Goal: Task Accomplishment & Management: Use online tool/utility

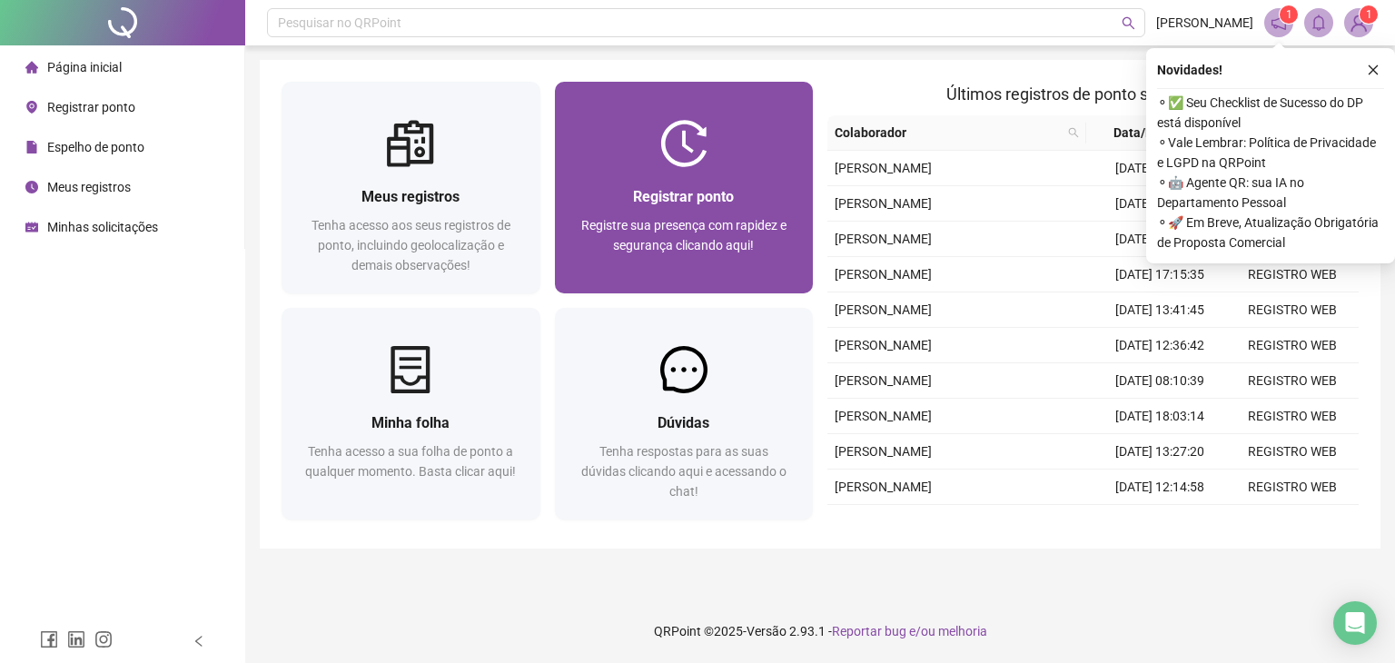
click at [680, 154] on img at bounding box center [683, 143] width 47 height 47
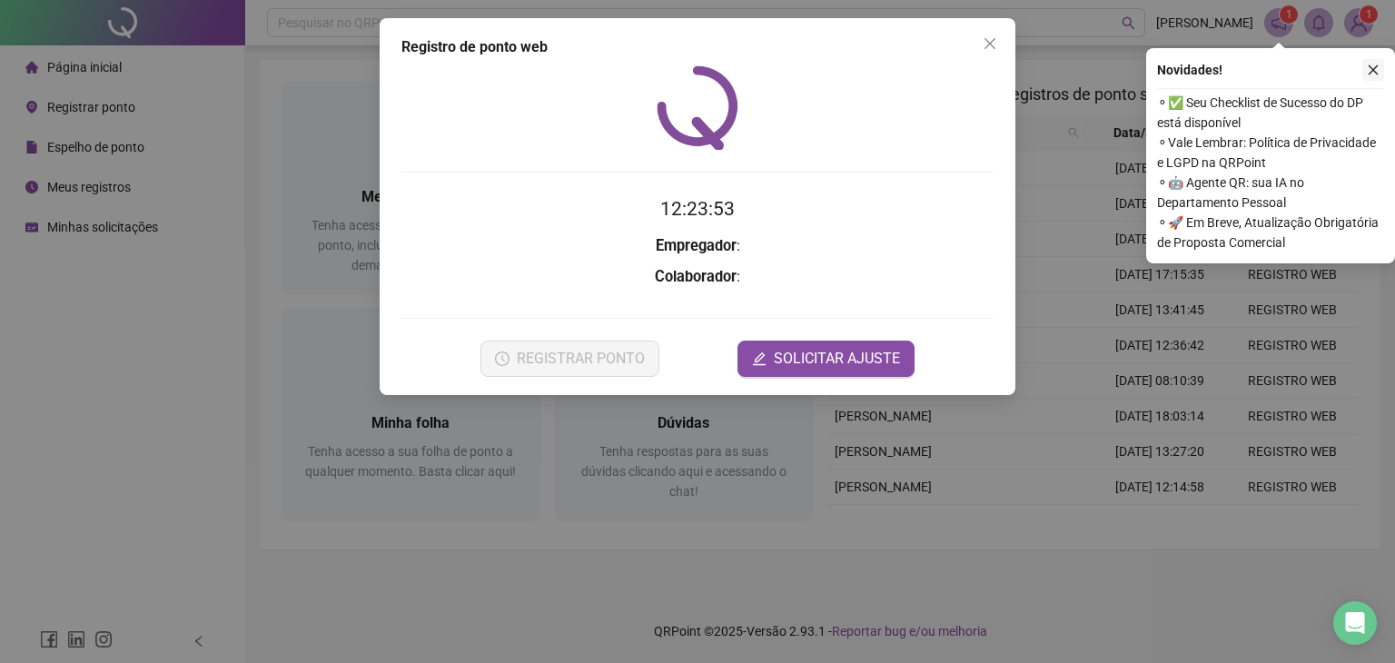
click at [1372, 66] on icon "close" at bounding box center [1373, 70] width 13 height 13
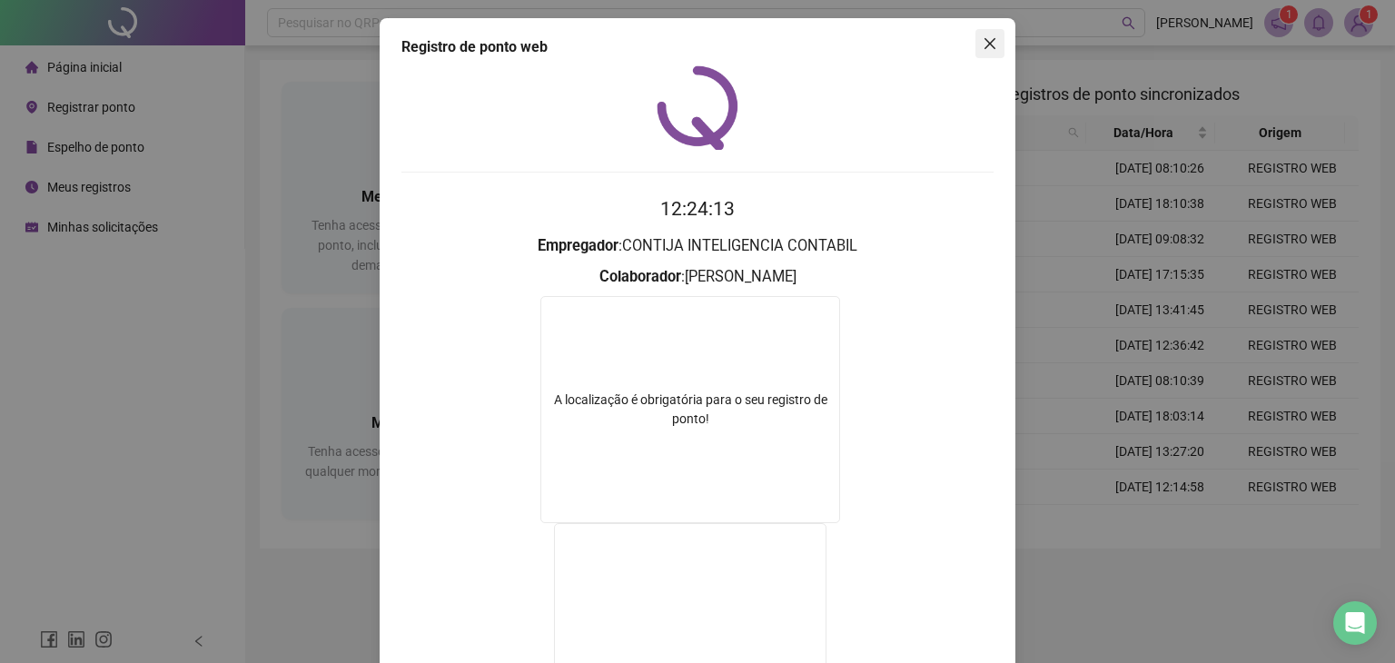
click at [982, 42] on icon "close" at bounding box center [989, 43] width 15 height 15
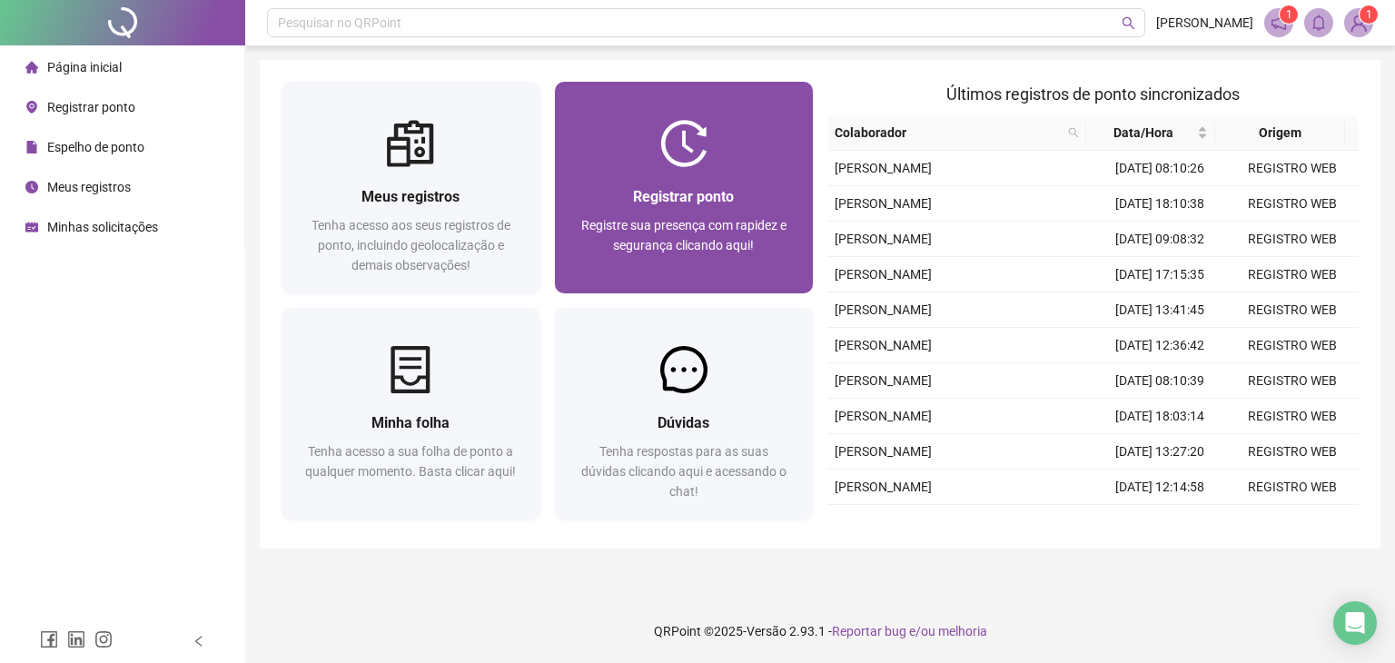
click at [610, 252] on div "Registre sua presença com rapidez e segurança clicando aqui!" at bounding box center [684, 245] width 215 height 60
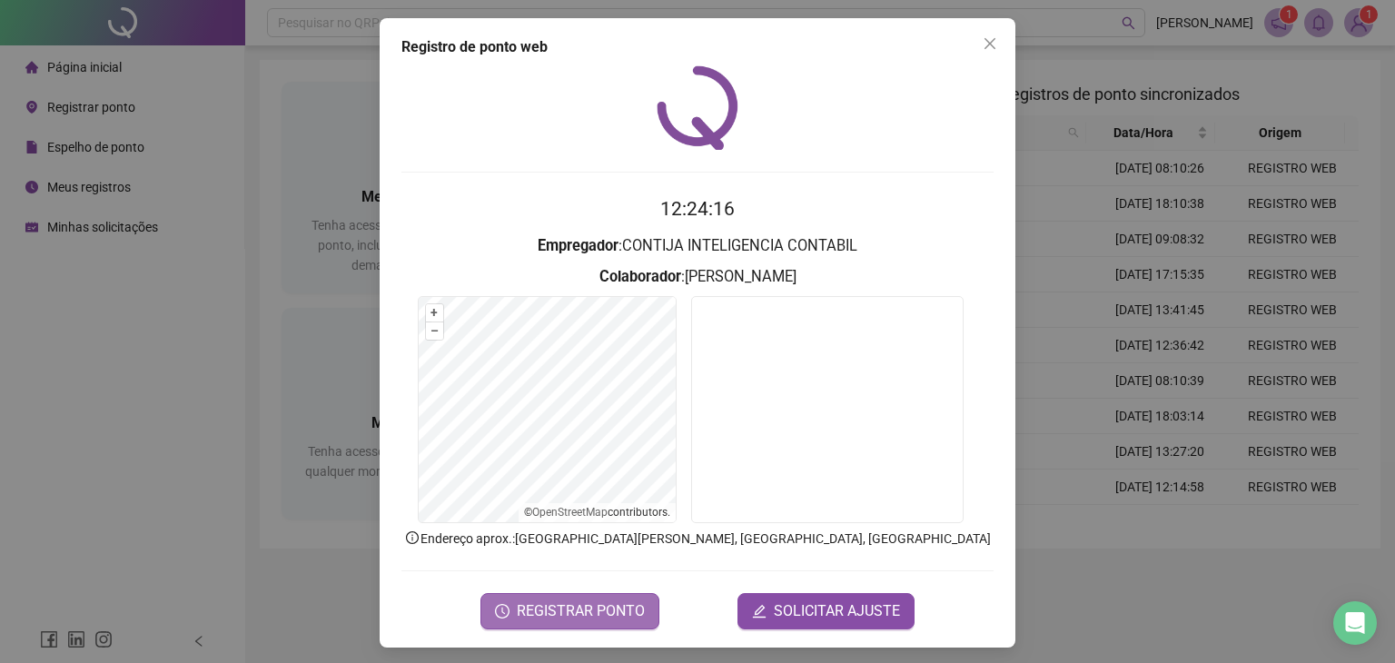
click at [574, 613] on span "REGISTRAR PONTO" at bounding box center [581, 611] width 128 height 22
